Goal: Information Seeking & Learning: Learn about a topic

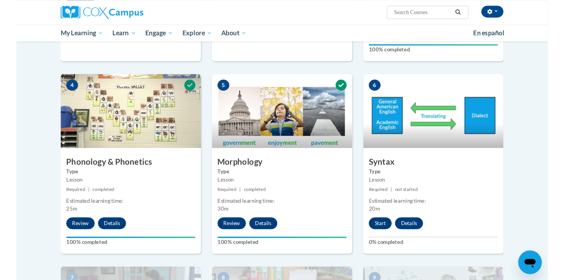
scroll to position [354, 0]
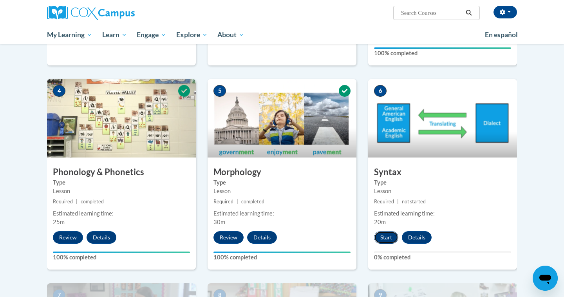
click at [386, 236] on button "Start" at bounding box center [386, 237] width 24 height 13
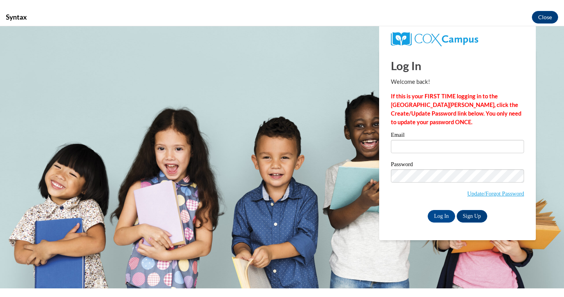
scroll to position [0, 0]
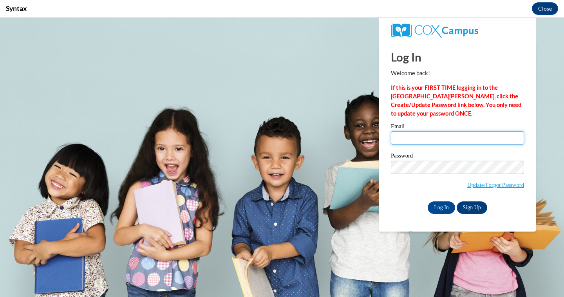
click at [417, 138] on input "Email" at bounding box center [457, 137] width 133 height 13
type input "[EMAIL_ADDRESS][DOMAIN_NAME]"
click at [443, 211] on input "Log In" at bounding box center [441, 207] width 27 height 13
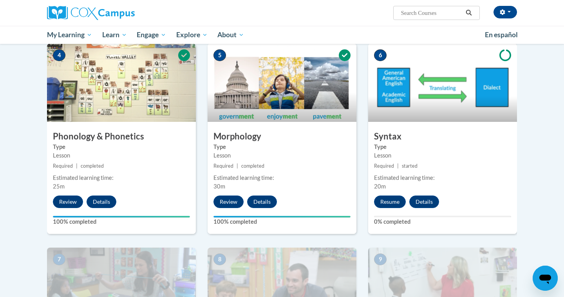
scroll to position [398, 0]
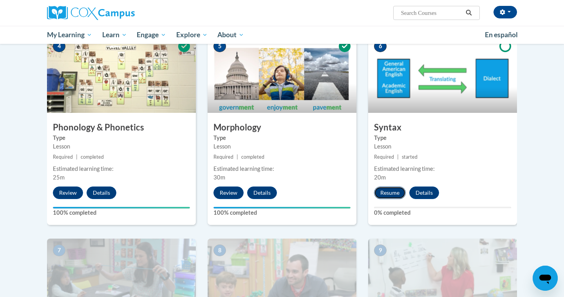
click at [394, 192] on button "Resume" at bounding box center [390, 193] width 32 height 13
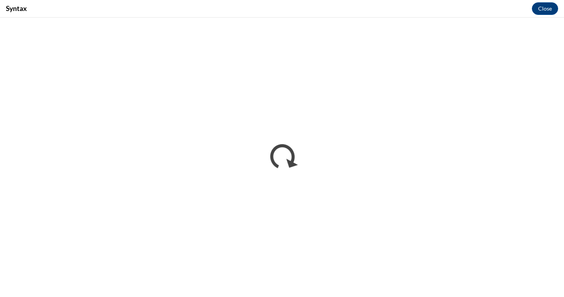
scroll to position [0, 0]
